Goal: Task Accomplishment & Management: Complete application form

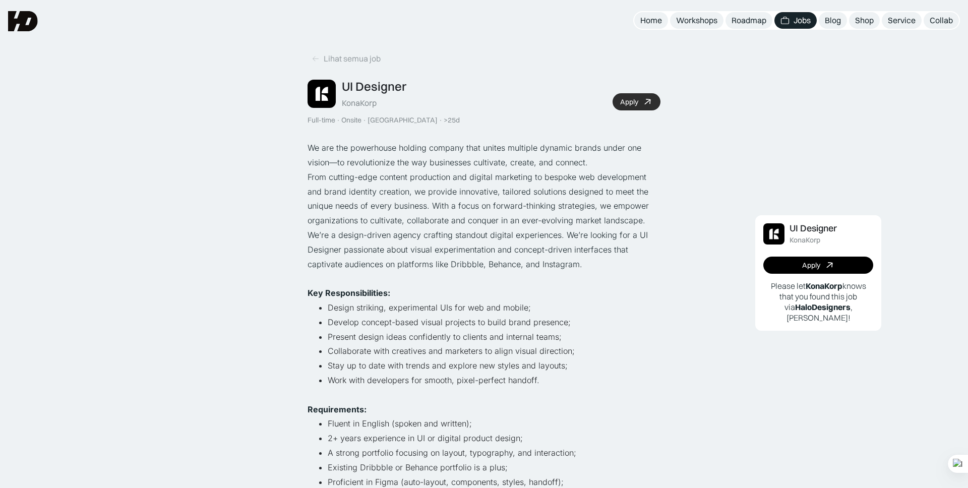
click at [637, 101] on div "Apply" at bounding box center [629, 102] width 18 height 9
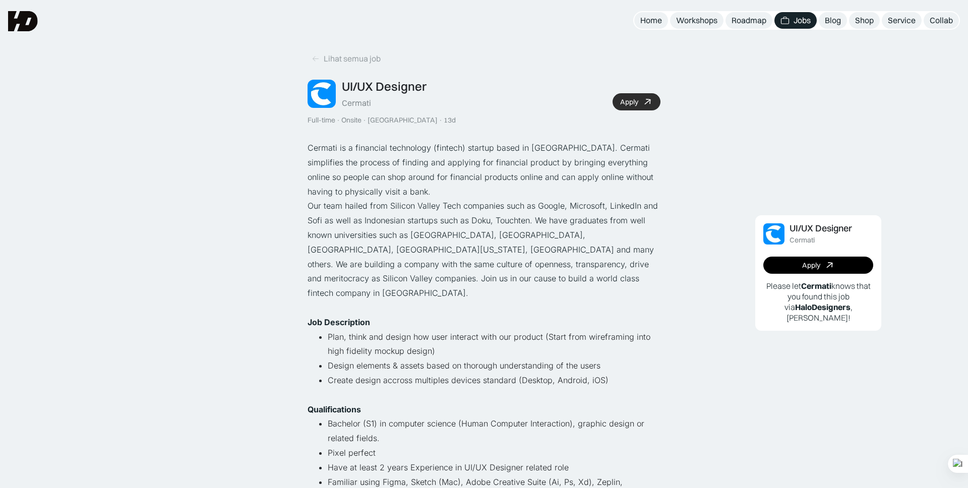
click at [643, 102] on icon at bounding box center [647, 102] width 15 height 15
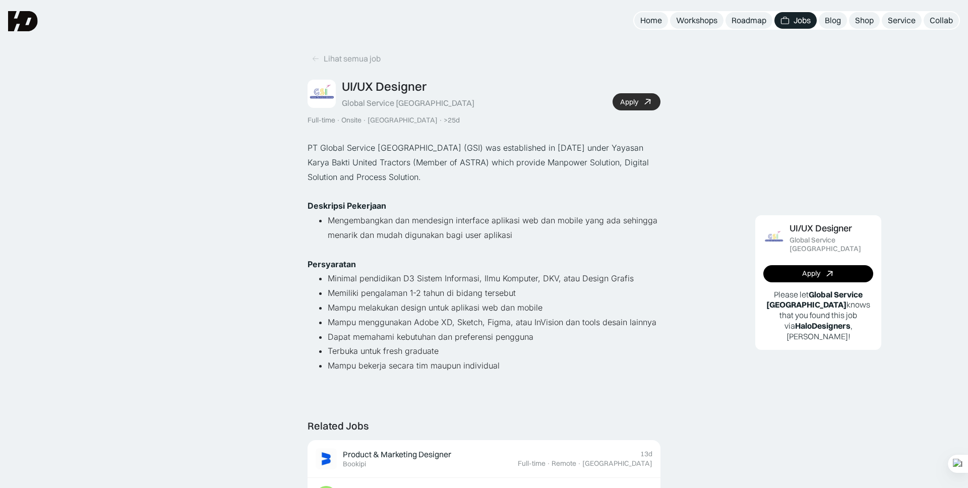
click at [640, 98] on link "Apply" at bounding box center [636, 101] width 48 height 17
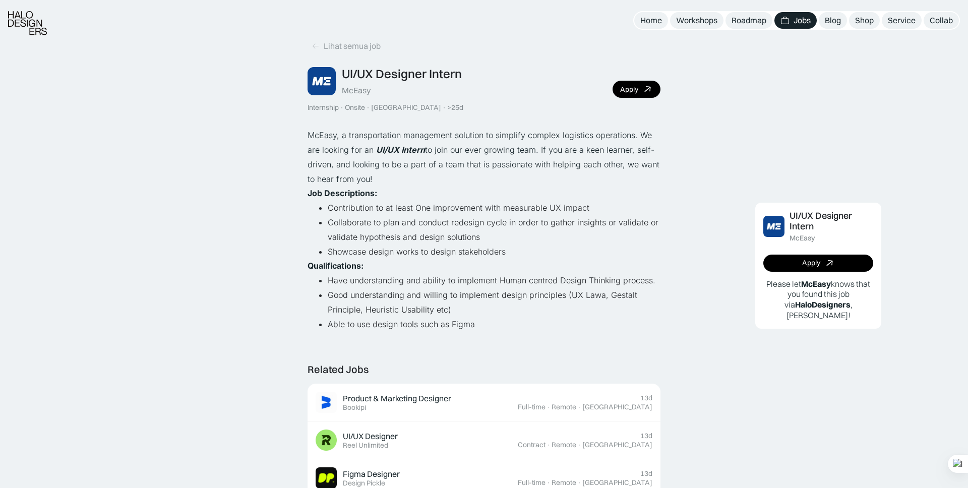
scroll to position [14, 0]
click at [621, 94] on link "Apply" at bounding box center [636, 88] width 48 height 17
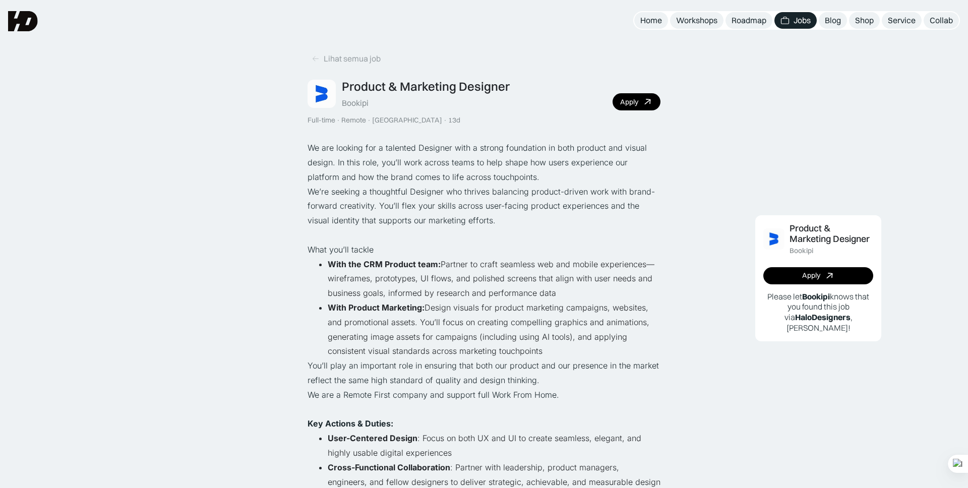
click at [640, 117] on div "Product & Marketing Designer Bookipi Full-time · Remote · [GEOGRAPHIC_DATA] · 1…" at bounding box center [483, 101] width 353 height 45
click at [637, 108] on link "Apply" at bounding box center [636, 101] width 48 height 17
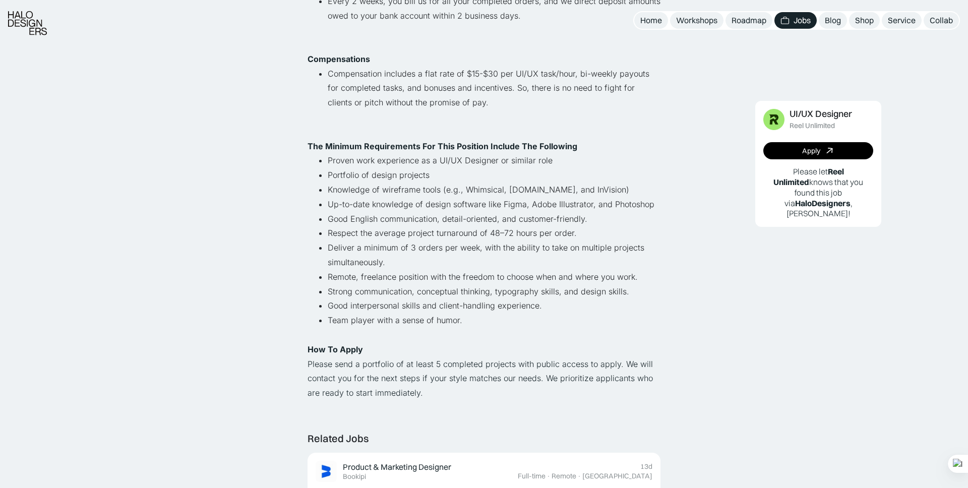
scroll to position [542, 0]
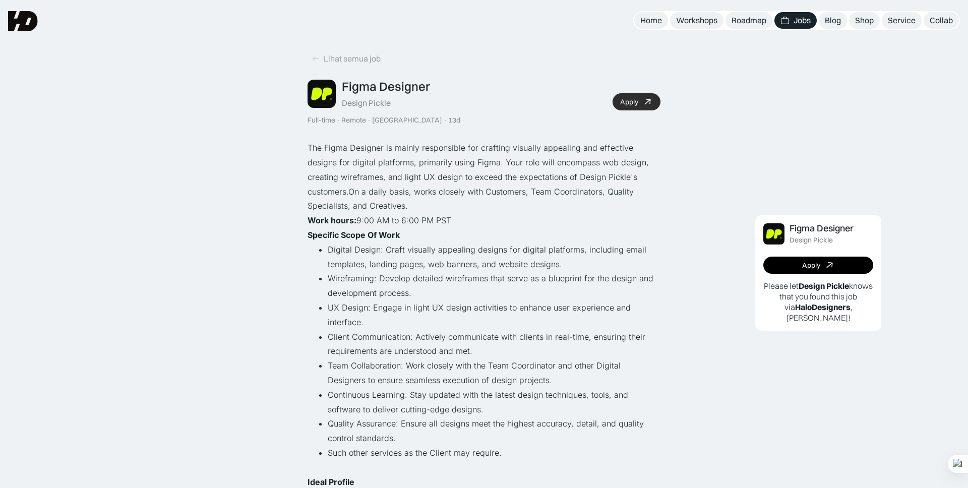
click at [648, 99] on icon at bounding box center [648, 102] width 10 height 10
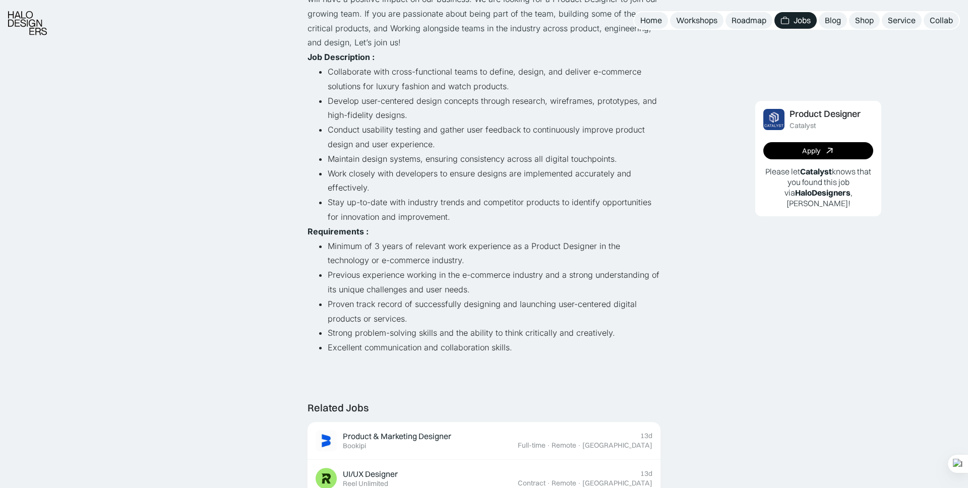
scroll to position [164, 0]
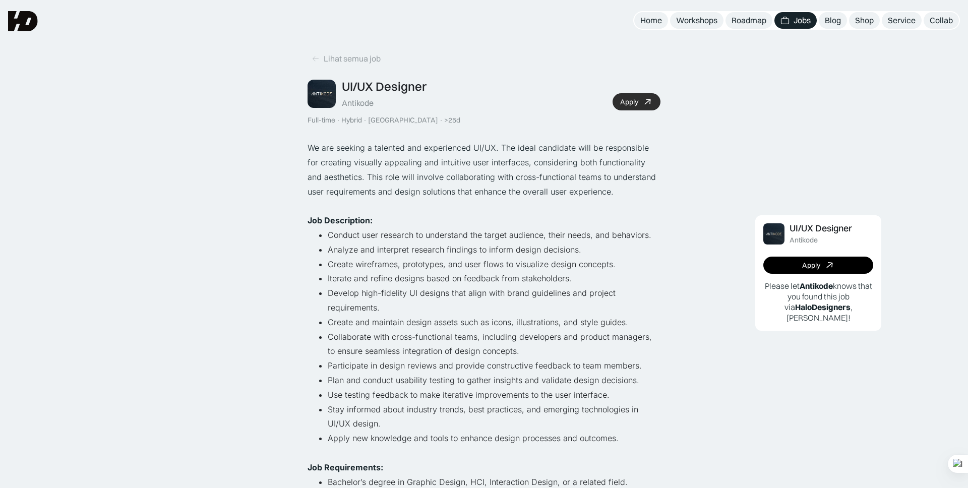
click at [631, 108] on link "Apply" at bounding box center [636, 101] width 48 height 17
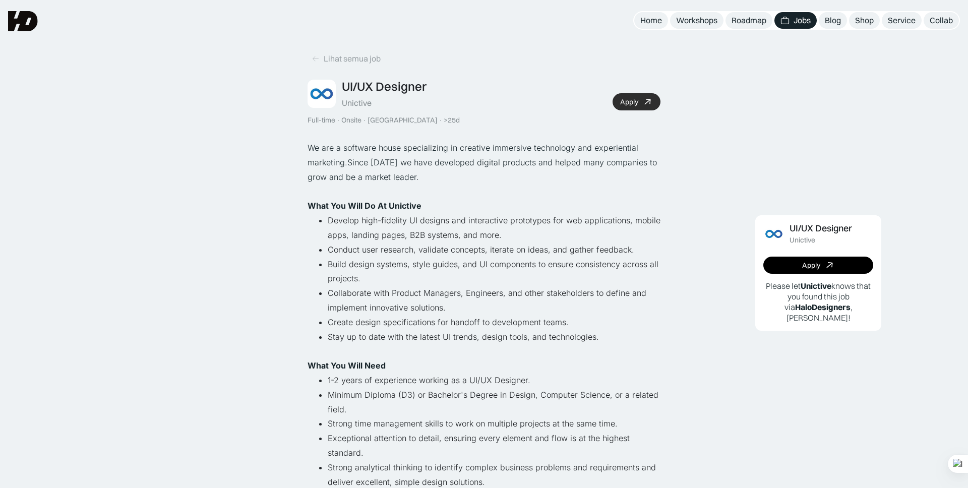
click at [633, 102] on div "Apply" at bounding box center [629, 102] width 18 height 9
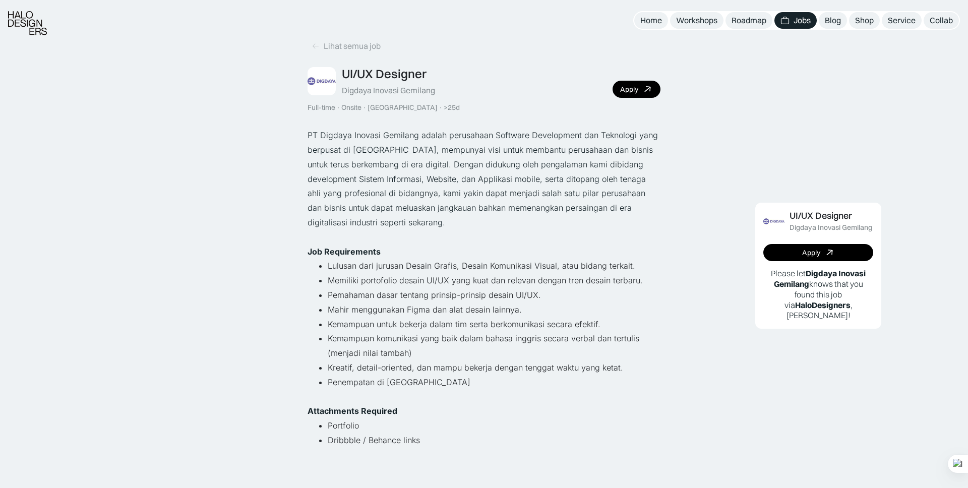
scroll to position [14, 0]
click at [649, 83] on icon at bounding box center [647, 88] width 15 height 15
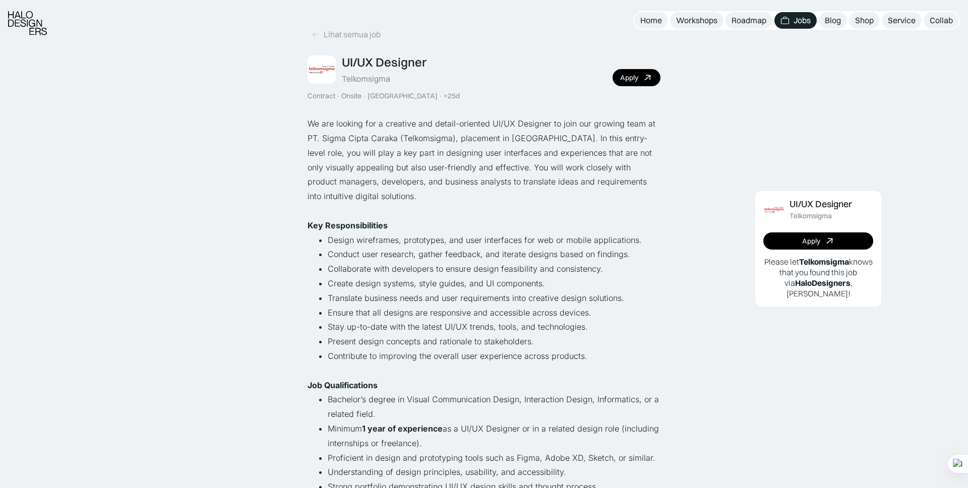
scroll to position [25, 0]
click at [627, 71] on link "Apply" at bounding box center [636, 76] width 48 height 17
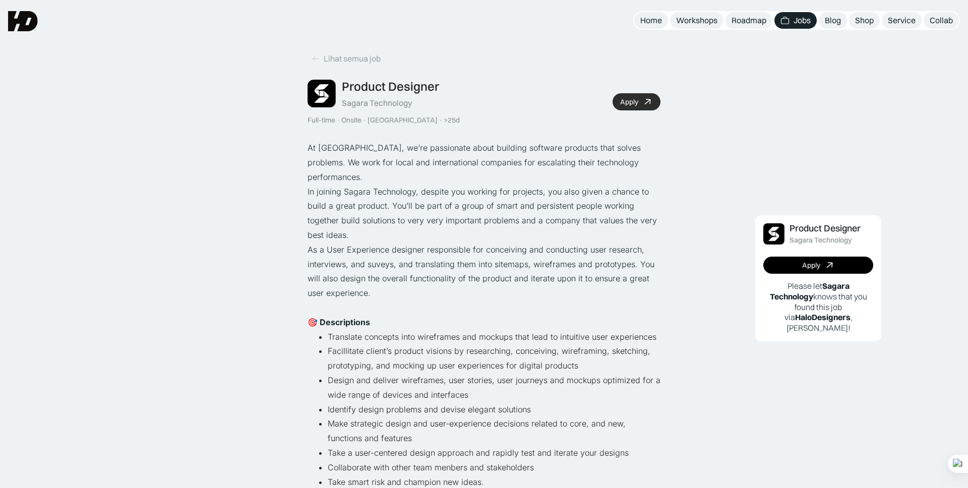
click at [650, 105] on icon at bounding box center [647, 102] width 15 height 15
